Goal: Task Accomplishment & Management: Use online tool/utility

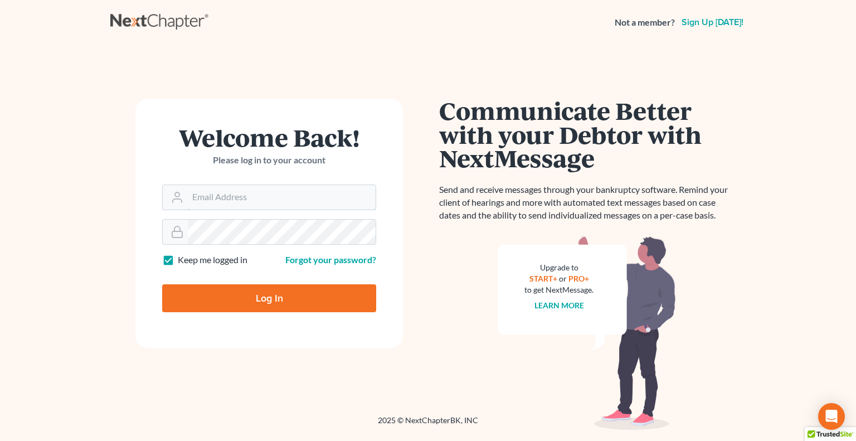
type input "[PERSON_NAME][EMAIL_ADDRESS][DOMAIN_NAME]"
click at [272, 288] on input "Log In" at bounding box center [269, 298] width 214 height 28
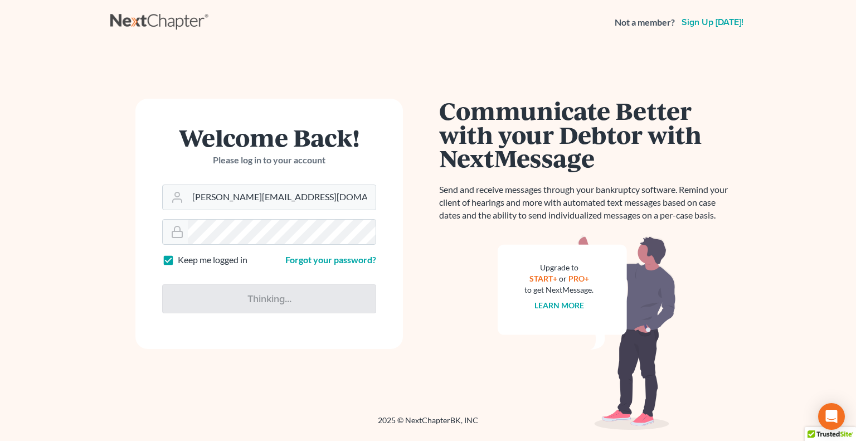
type input "Thinking..."
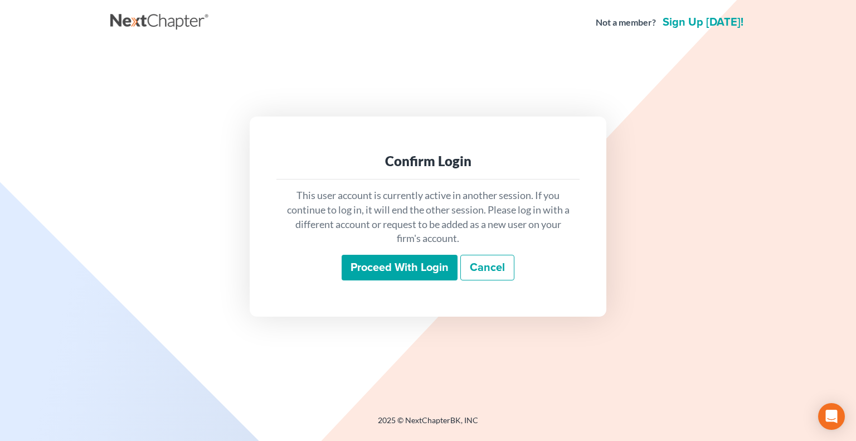
click at [370, 269] on input "Proceed with login" at bounding box center [400, 268] width 116 height 26
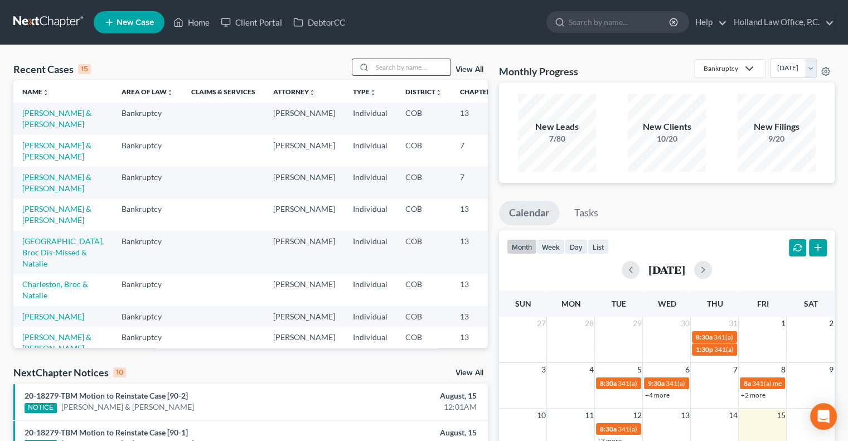
click at [373, 71] on input "search" at bounding box center [411, 67] width 78 height 16
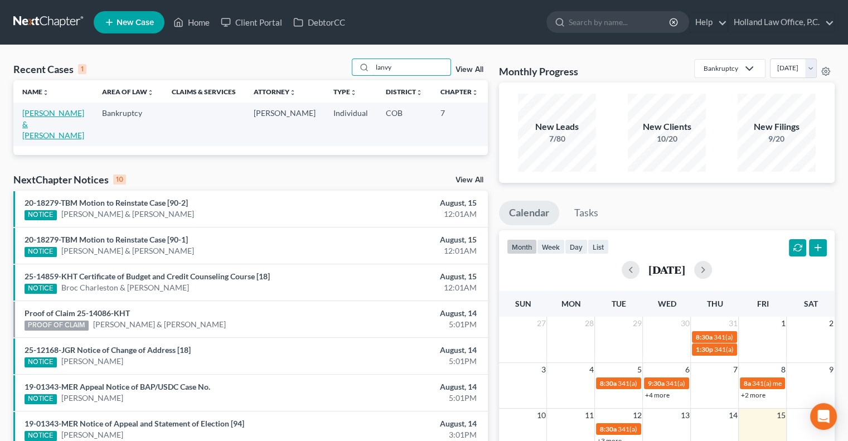
type input "lanvy"
click at [40, 139] on link "Johnson, Brett & Huynh, Lanvy" at bounding box center [53, 124] width 62 height 32
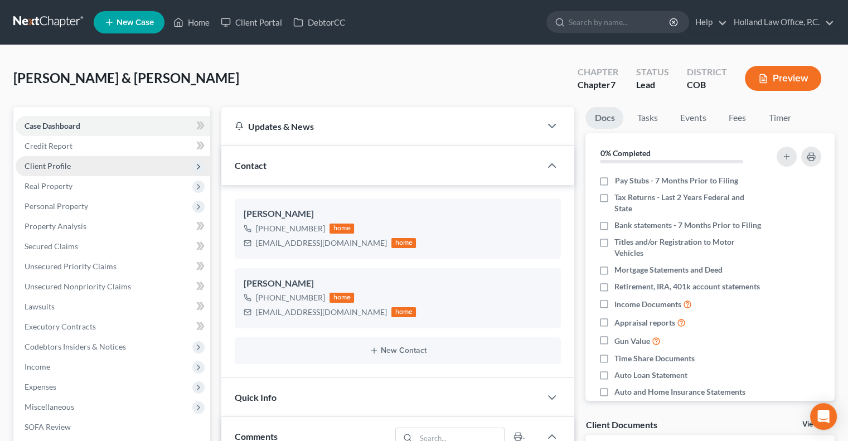
scroll to position [83, 0]
click at [49, 168] on span "Client Profile" at bounding box center [48, 165] width 46 height 9
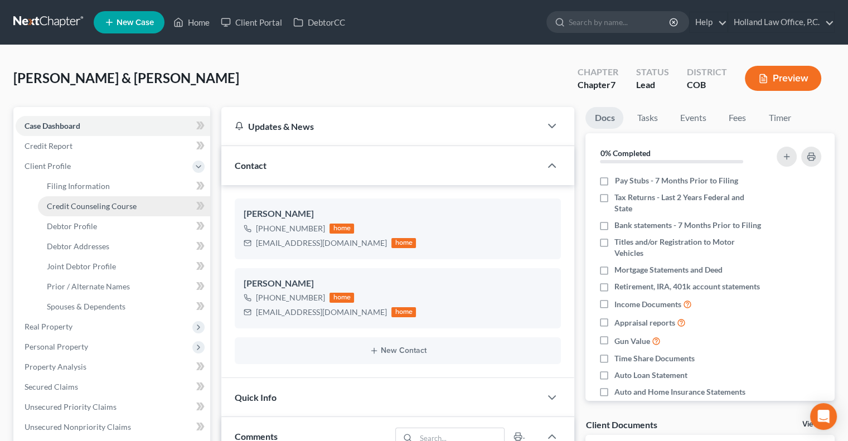
click at [61, 204] on span "Credit Counseling Course" at bounding box center [92, 205] width 90 height 9
